Goal: Information Seeking & Learning: Understand process/instructions

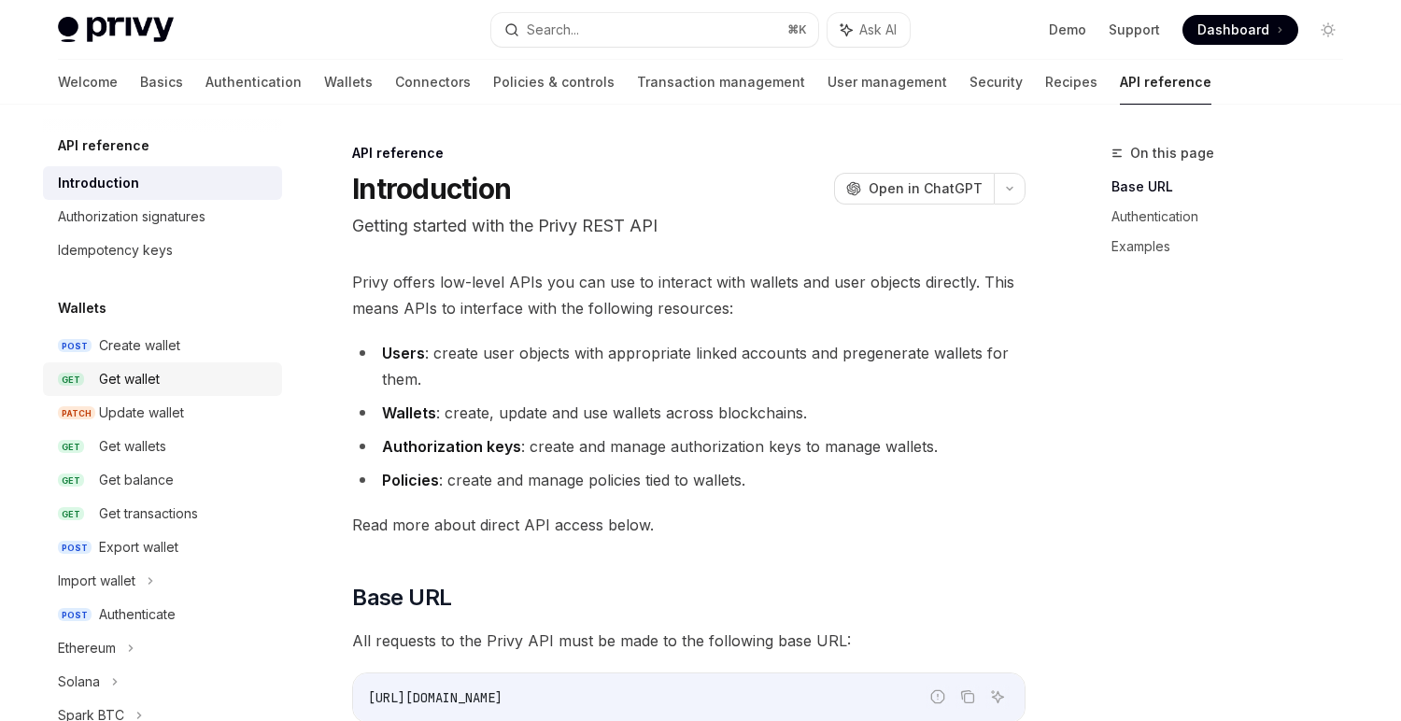
click at [130, 366] on link "GET Get wallet" at bounding box center [162, 379] width 239 height 34
type textarea "*"
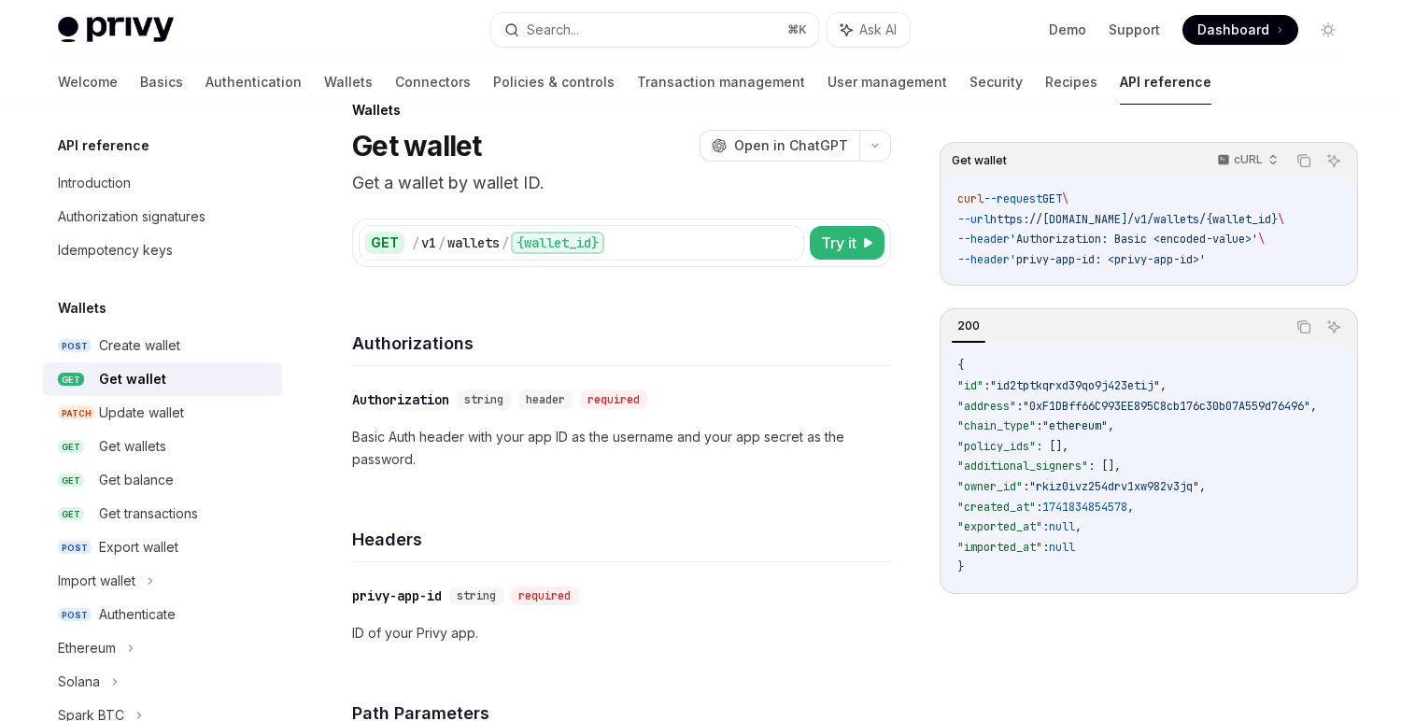
scroll to position [46, 0]
click at [1086, 471] on span ""additional_signers"" at bounding box center [1023, 466] width 131 height 15
copy span "additional_signers"
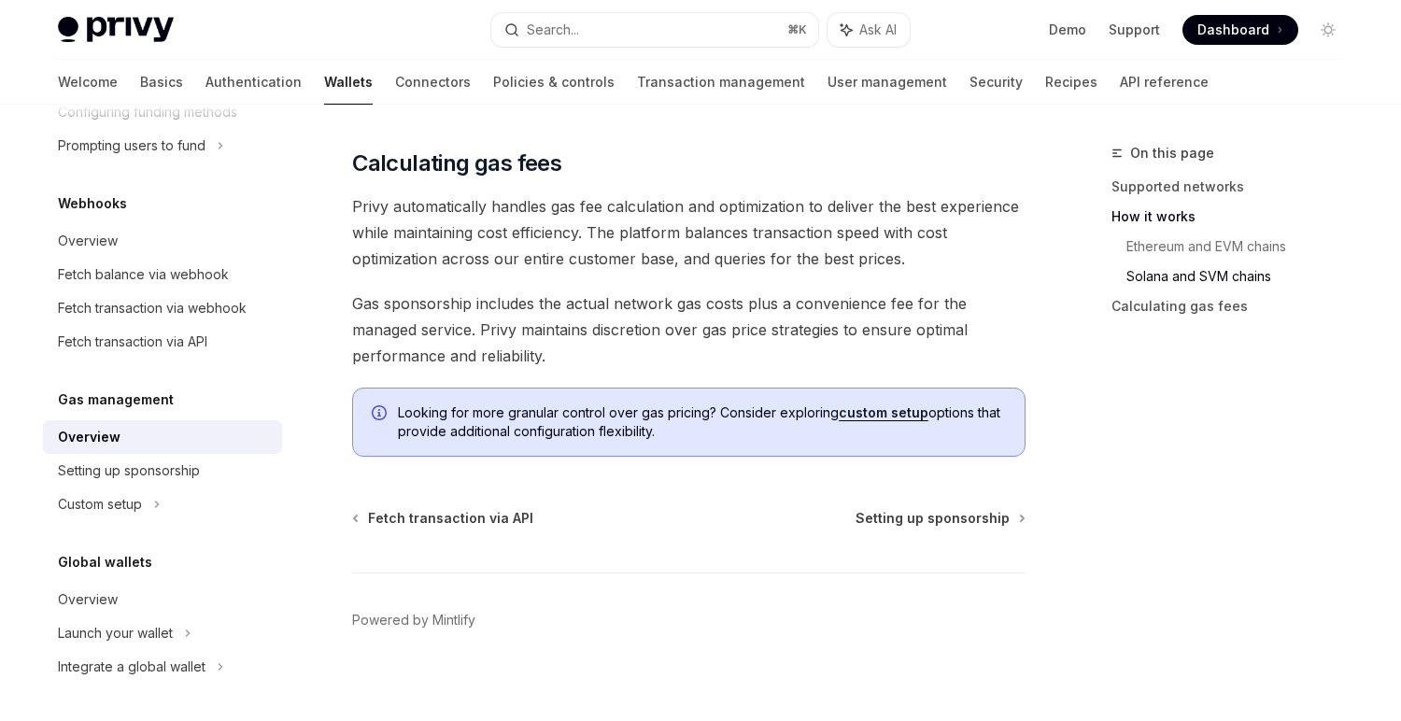
scroll to position [1469, 0]
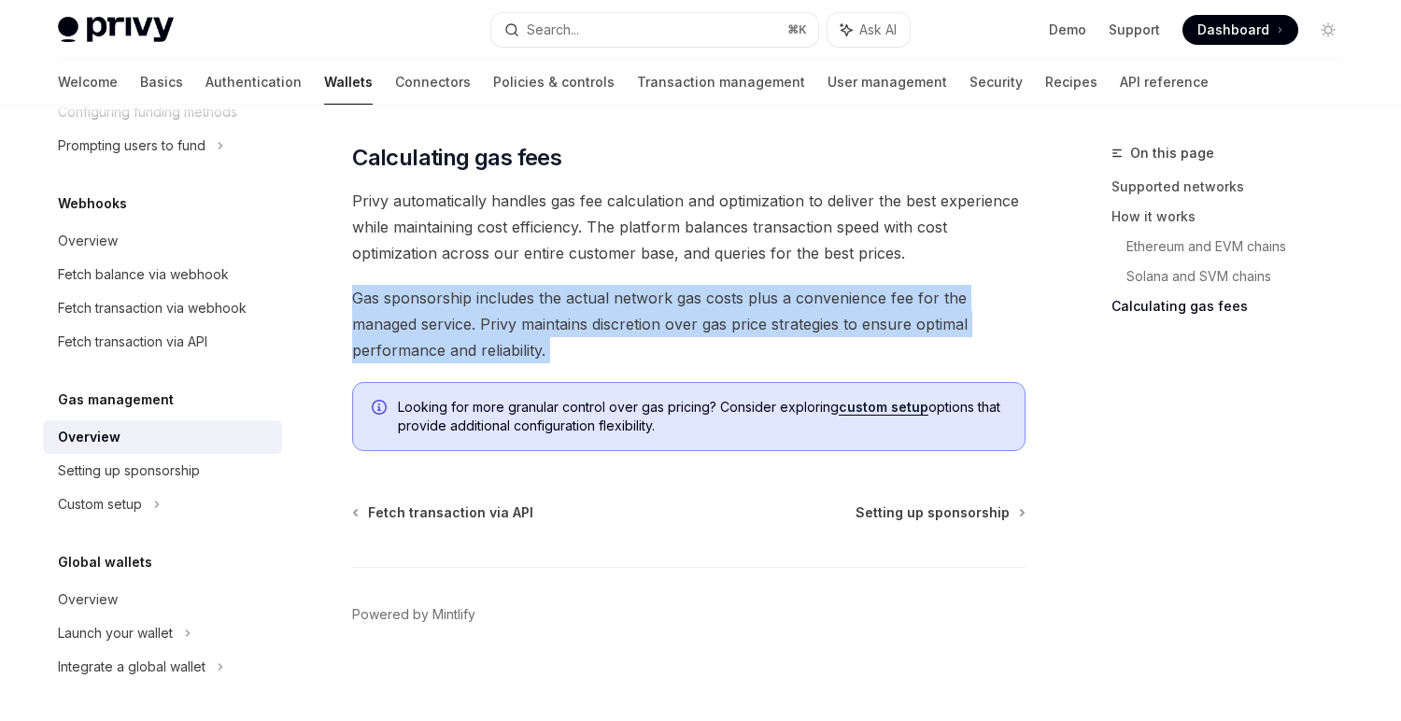
click at [651, 338] on span "Gas sponsorship includes the actual network gas costs plus a convenience fee fo…" at bounding box center [689, 324] width 674 height 78
drag, startPoint x: 651, startPoint y: 348, endPoint x: 578, endPoint y: 296, distance: 89.2
click at [578, 296] on span "Gas sponsorship includes the actual network gas costs plus a convenience fee fo…" at bounding box center [689, 324] width 674 height 78
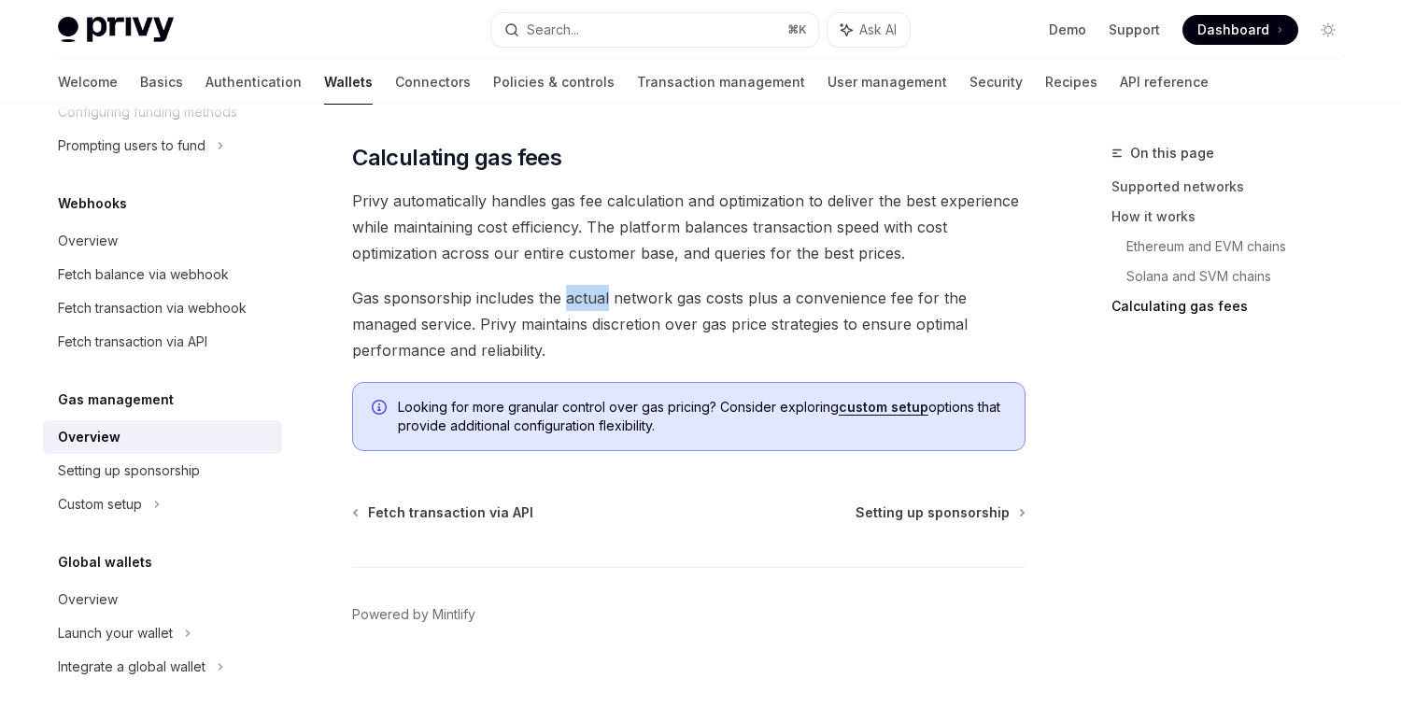
click at [578, 296] on span "Gas sponsorship includes the actual network gas costs plus a convenience fee fo…" at bounding box center [689, 324] width 674 height 78
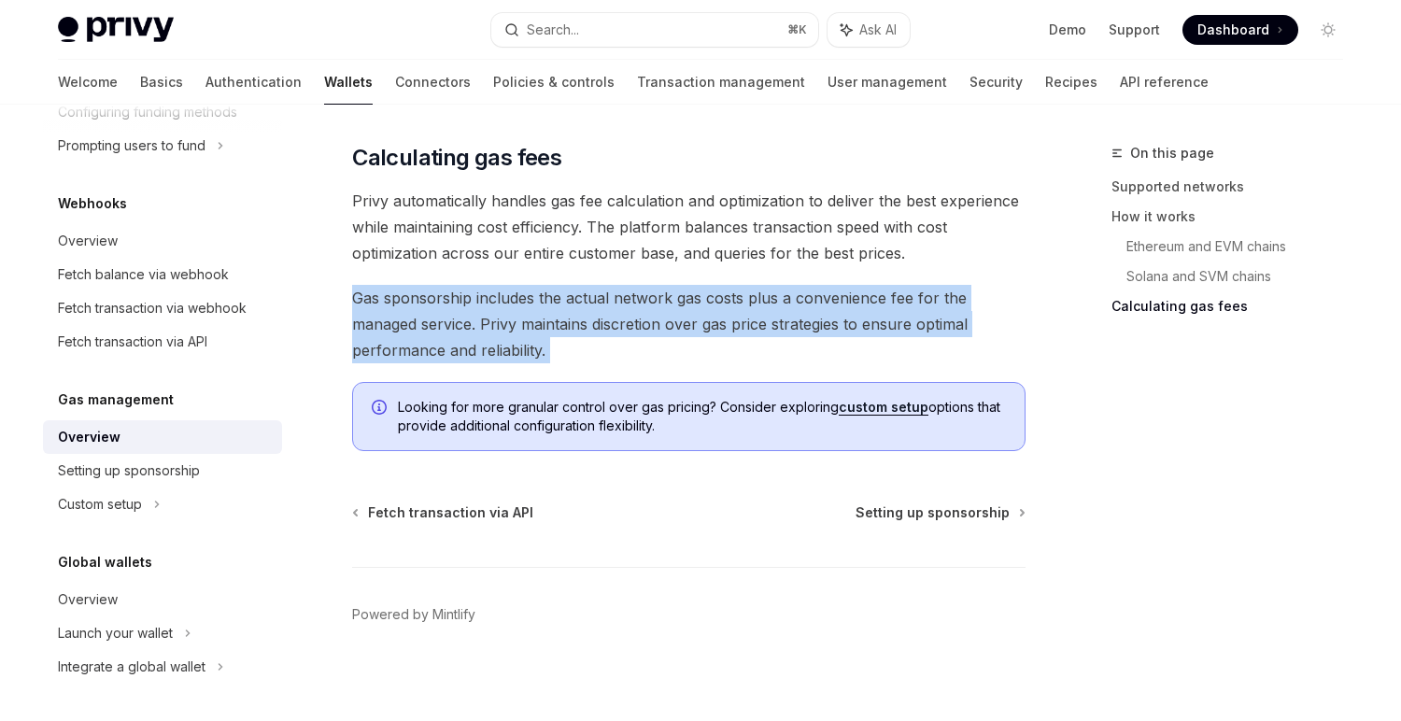
click at [578, 296] on span "Gas sponsorship includes the actual network gas costs plus a convenience fee fo…" at bounding box center [689, 324] width 674 height 78
click at [606, 311] on span "Gas sponsorship includes the actual network gas costs plus a convenience fee fo…" at bounding box center [689, 324] width 674 height 78
